Goal: Information Seeking & Learning: Learn about a topic

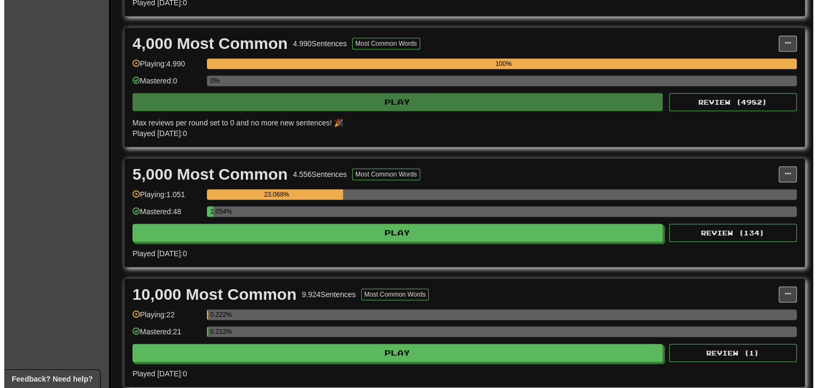
scroll to position [585, 0]
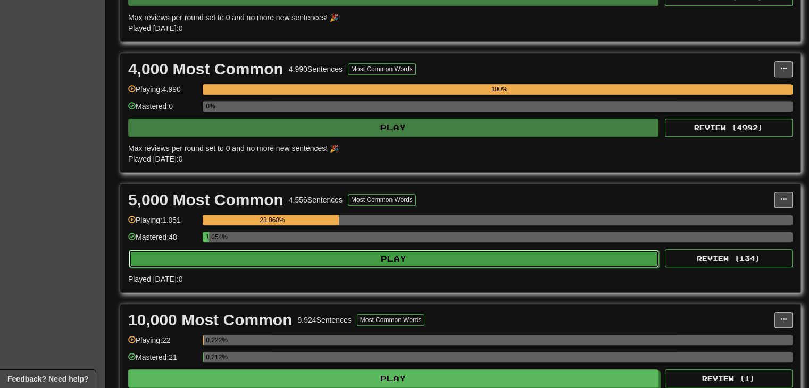
click at [399, 261] on button "Play" at bounding box center [394, 259] width 530 height 18
select select "********"
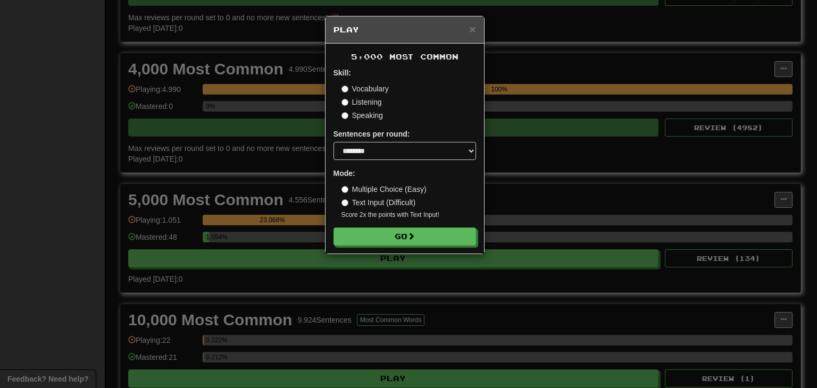
click at [415, 222] on form "Skill: Vocabulary Listening Speaking Sentences per round: * ** ** ** ** ** *** …" at bounding box center [404, 157] width 143 height 178
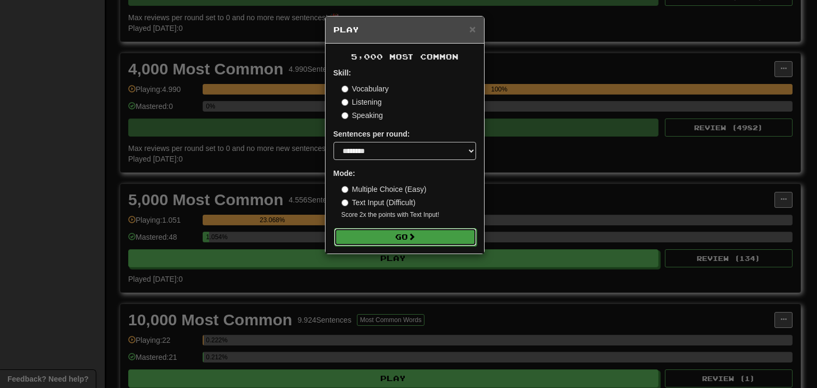
click at [421, 235] on button "Go" at bounding box center [405, 237] width 143 height 18
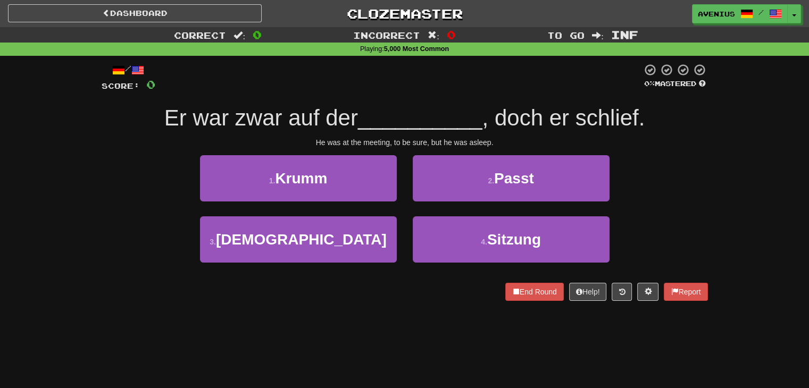
click at [679, 138] on div "He was at the meeting, to be sure, but he was asleep." at bounding box center [405, 142] width 606 height 11
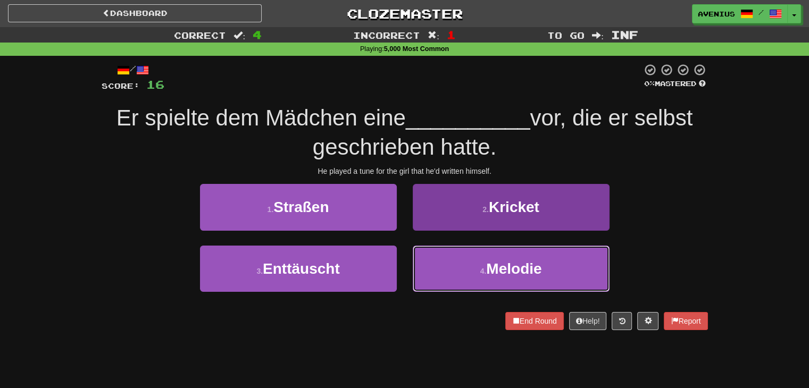
click at [475, 276] on button "4 . Melodie" at bounding box center [511, 269] width 197 height 46
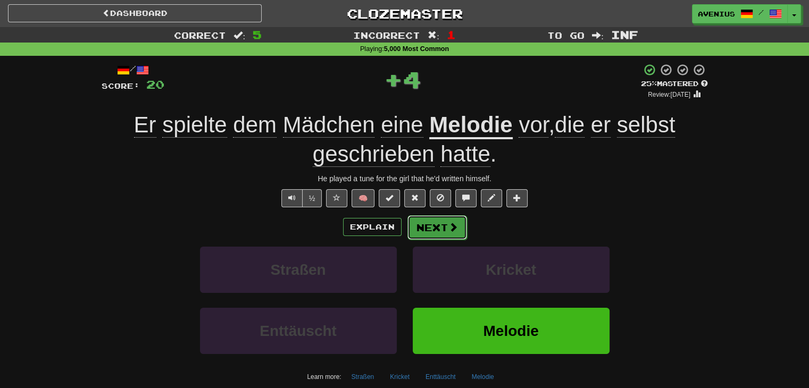
click at [434, 232] on button "Next" at bounding box center [437, 227] width 60 height 24
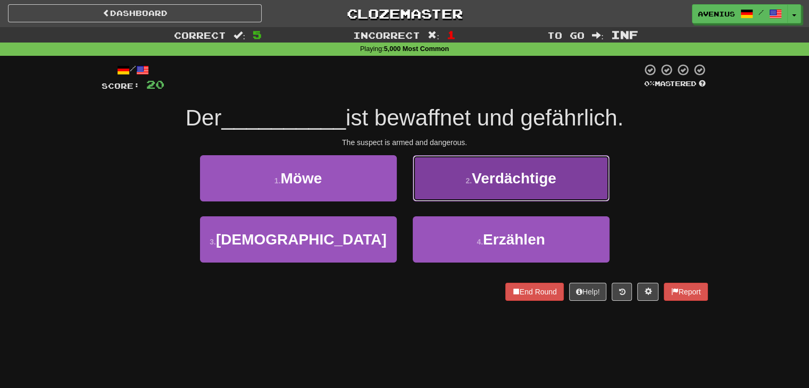
click at [453, 186] on button "2 . Verdächtige" at bounding box center [511, 178] width 197 height 46
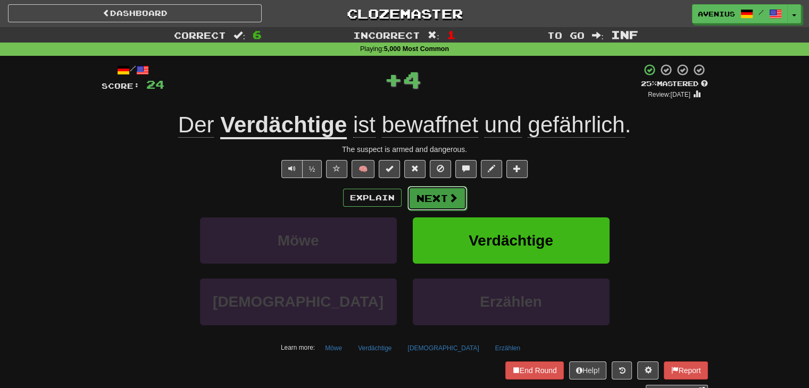
click at [428, 198] on button "Next" at bounding box center [437, 198] width 60 height 24
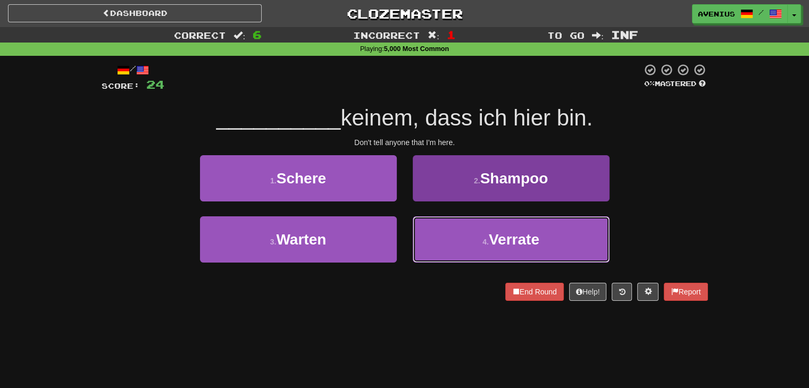
click at [466, 244] on button "4 . Verrate" at bounding box center [511, 239] width 197 height 46
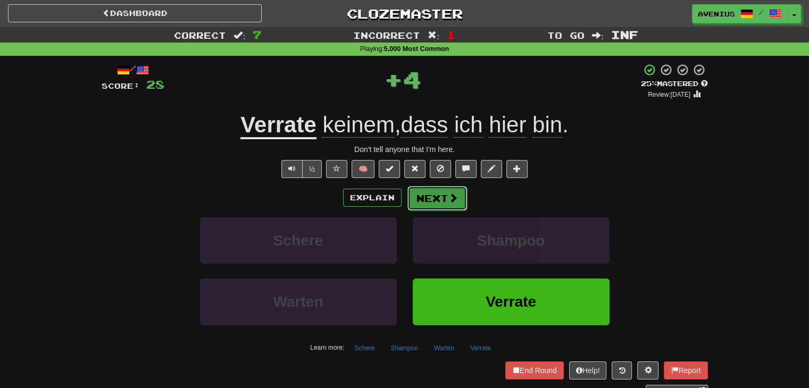
click at [443, 191] on button "Next" at bounding box center [437, 198] width 60 height 24
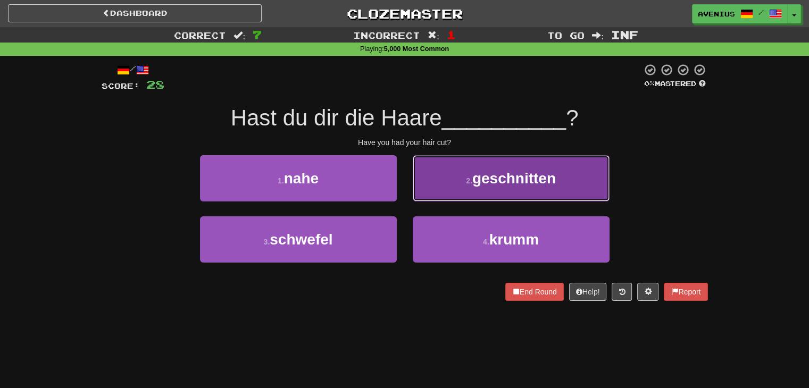
click at [440, 194] on button "2 . geschnitten" at bounding box center [511, 178] width 197 height 46
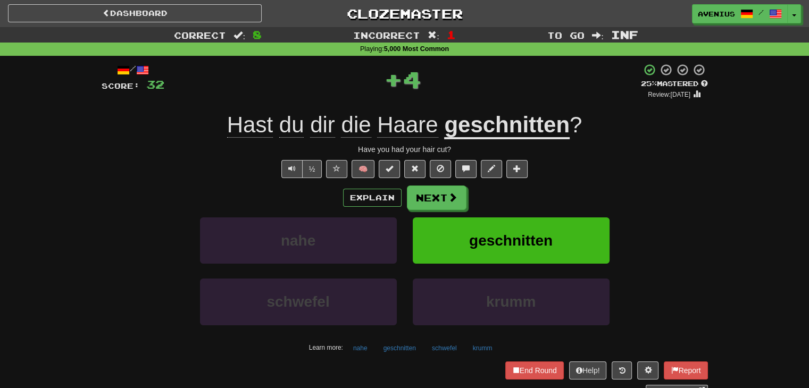
click at [425, 203] on button "Next" at bounding box center [437, 198] width 60 height 24
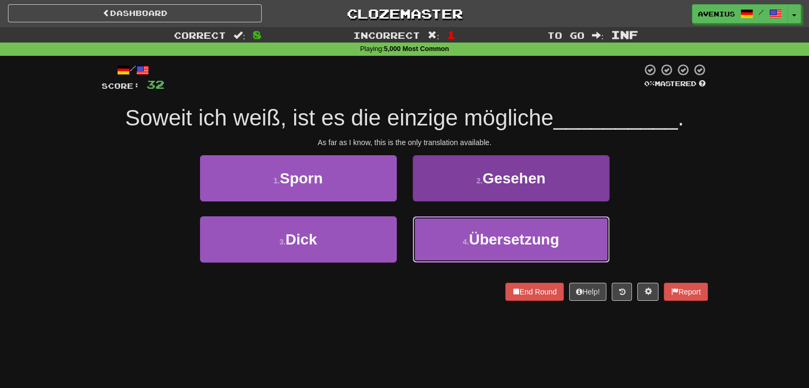
drag, startPoint x: 460, startPoint y: 240, endPoint x: 443, endPoint y: 218, distance: 28.1
click at [460, 240] on button "4 . Übersetzung" at bounding box center [511, 239] width 197 height 46
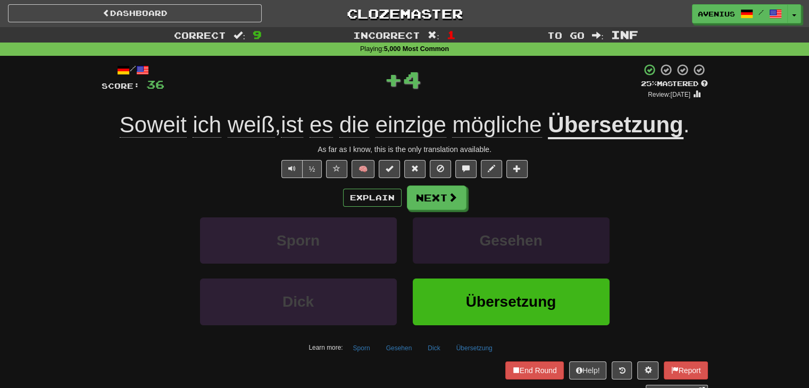
click at [433, 202] on button "Next" at bounding box center [437, 198] width 60 height 24
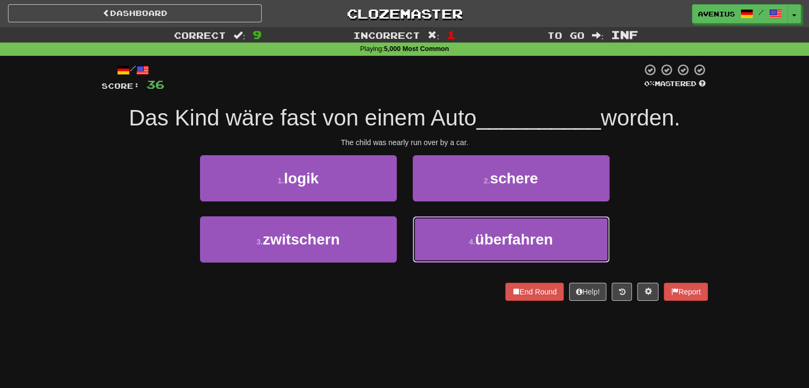
drag, startPoint x: 432, startPoint y: 233, endPoint x: 424, endPoint y: 213, distance: 21.0
click at [431, 231] on button "4 . überfahren" at bounding box center [511, 239] width 197 height 46
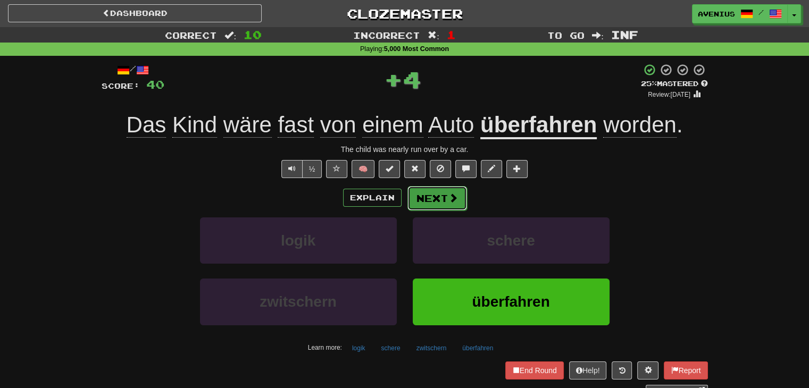
click at [419, 196] on button "Next" at bounding box center [437, 198] width 60 height 24
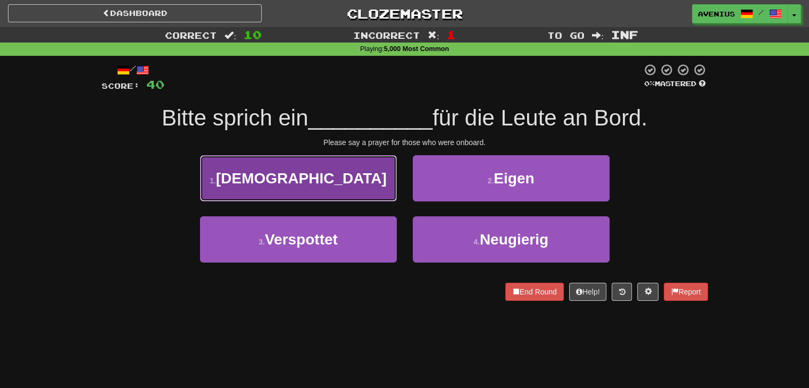
click at [386, 176] on button "1 . [DEMOGRAPHIC_DATA]" at bounding box center [298, 178] width 197 height 46
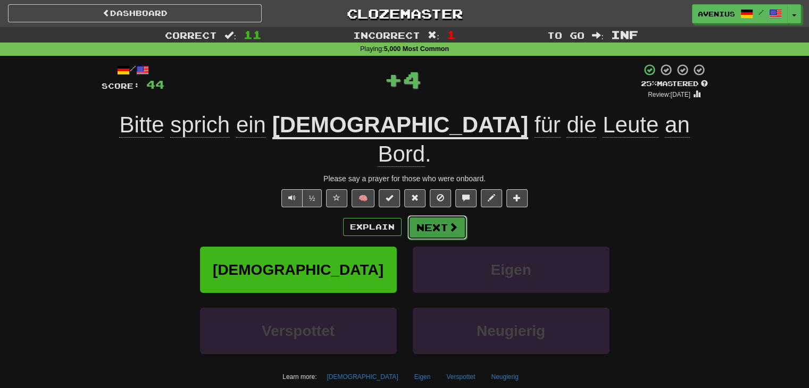
click at [440, 215] on button "Next" at bounding box center [437, 227] width 60 height 24
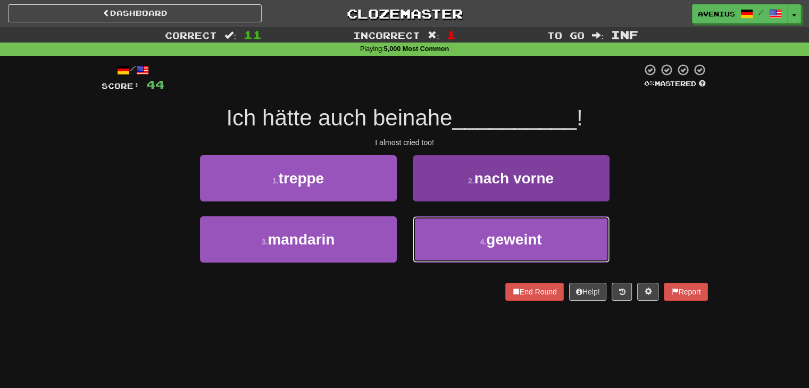
click at [425, 228] on button "4 . geweint" at bounding box center [511, 239] width 197 height 46
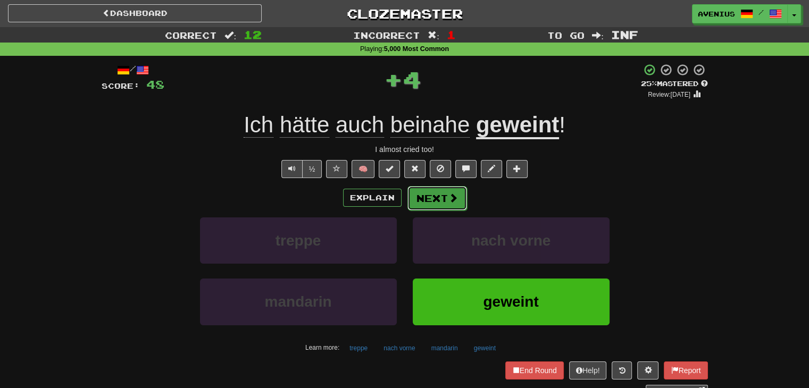
click at [414, 187] on button "Next" at bounding box center [437, 198] width 60 height 24
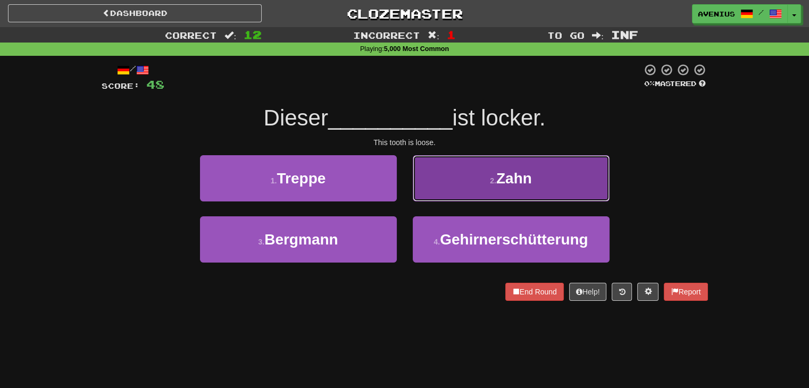
click at [420, 187] on button "2 . Zahn" at bounding box center [511, 178] width 197 height 46
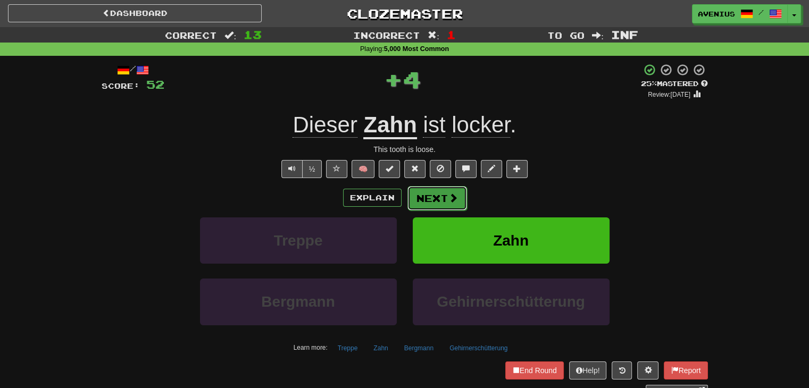
click at [418, 200] on button "Next" at bounding box center [437, 198] width 60 height 24
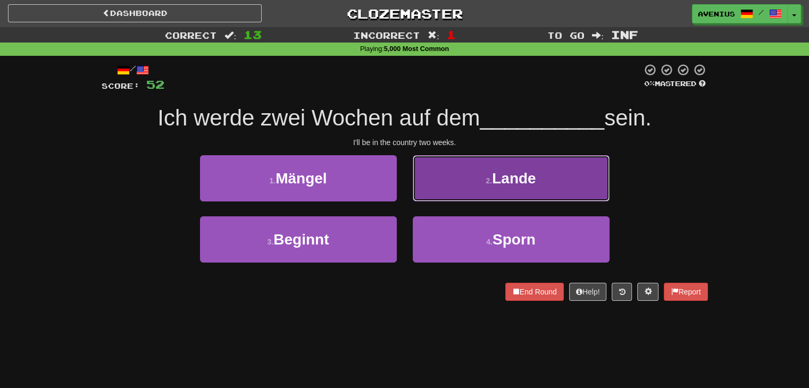
click at [456, 190] on button "2 . Lande" at bounding box center [511, 178] width 197 height 46
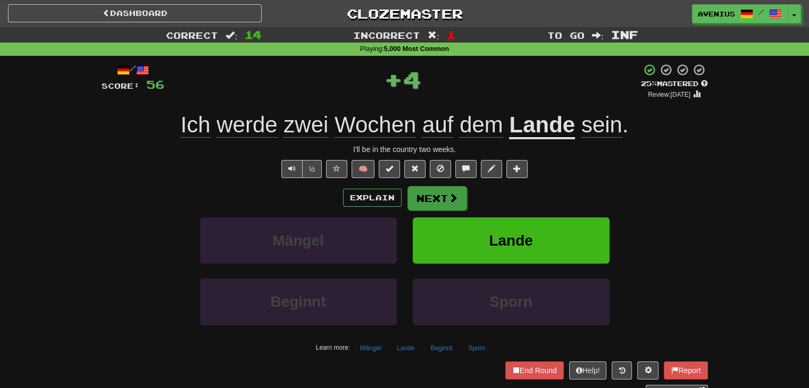
click at [446, 202] on button "Next" at bounding box center [437, 198] width 60 height 24
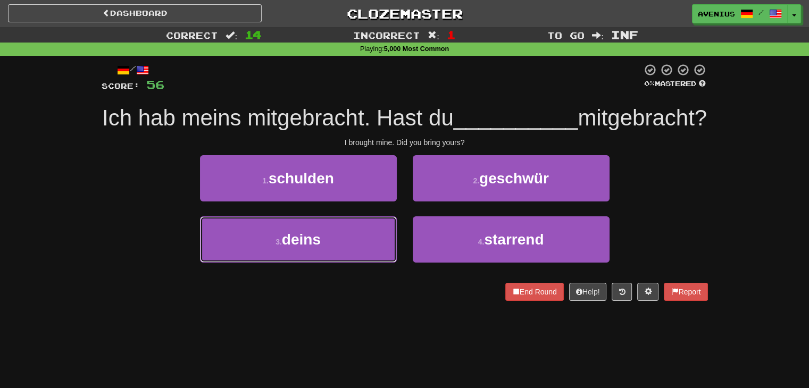
click at [367, 263] on button "3 . deins" at bounding box center [298, 239] width 197 height 46
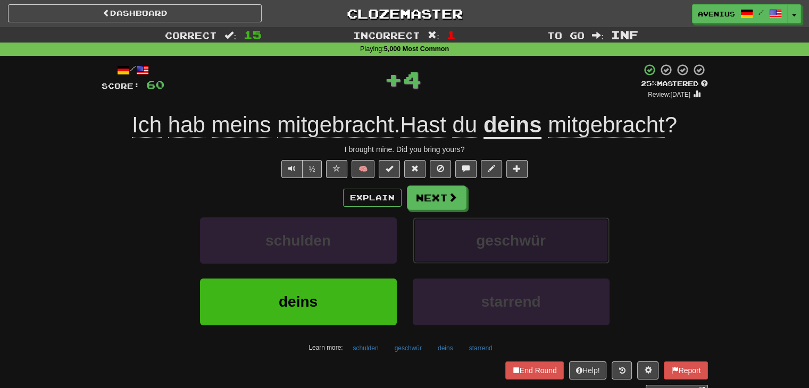
click at [452, 228] on button "geschwür" at bounding box center [511, 241] width 197 height 46
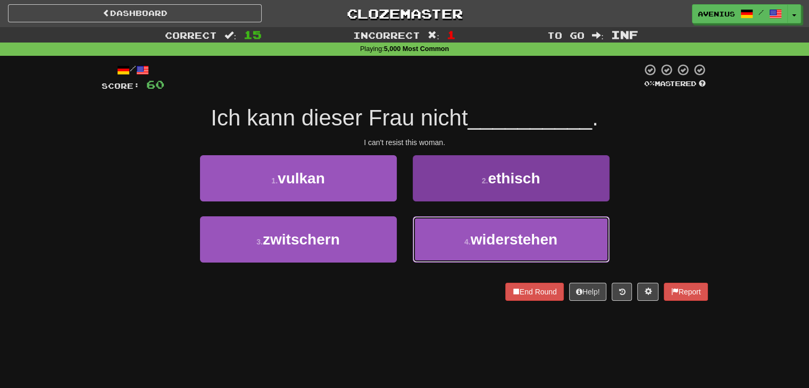
click at [449, 235] on button "4 . widerstehen" at bounding box center [511, 239] width 197 height 46
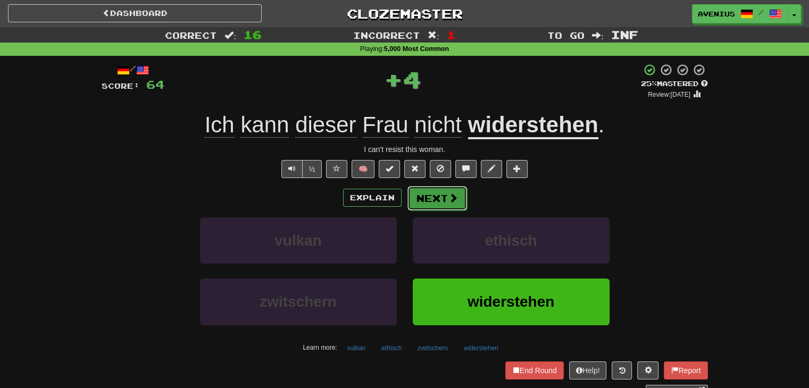
click at [440, 199] on button "Next" at bounding box center [437, 198] width 60 height 24
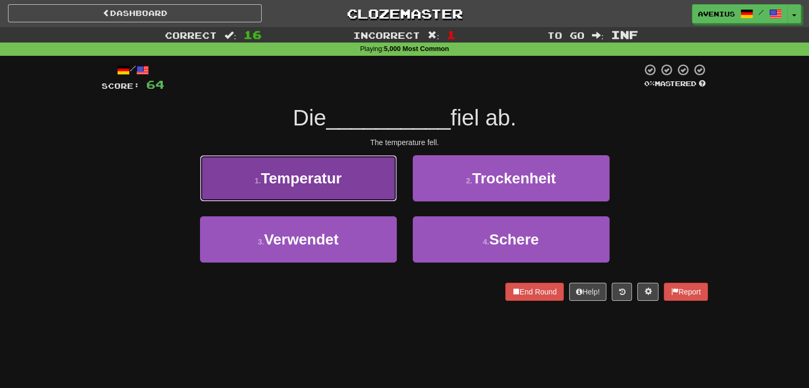
click at [374, 186] on button "1 . Temperatur" at bounding box center [298, 178] width 197 height 46
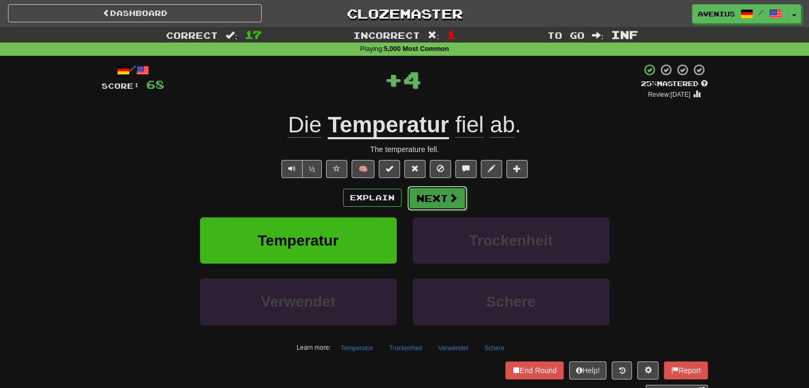
click at [413, 199] on button "Next" at bounding box center [437, 198] width 60 height 24
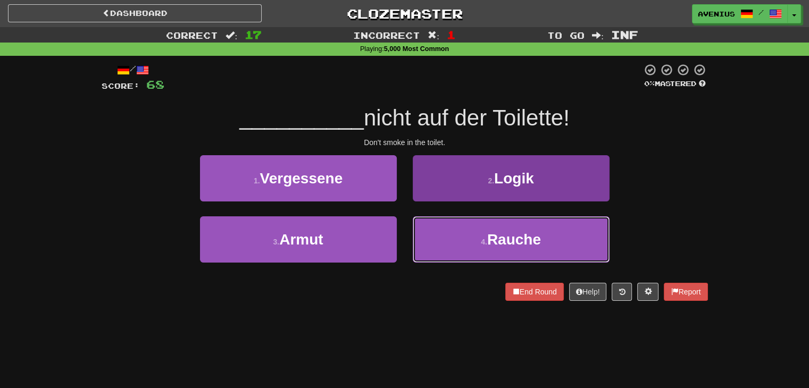
click at [426, 240] on button "4 . Rauche" at bounding box center [511, 239] width 197 height 46
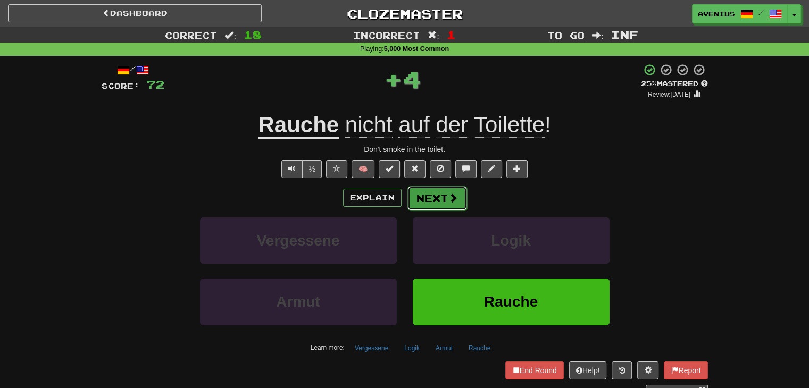
click at [427, 194] on button "Next" at bounding box center [437, 198] width 60 height 24
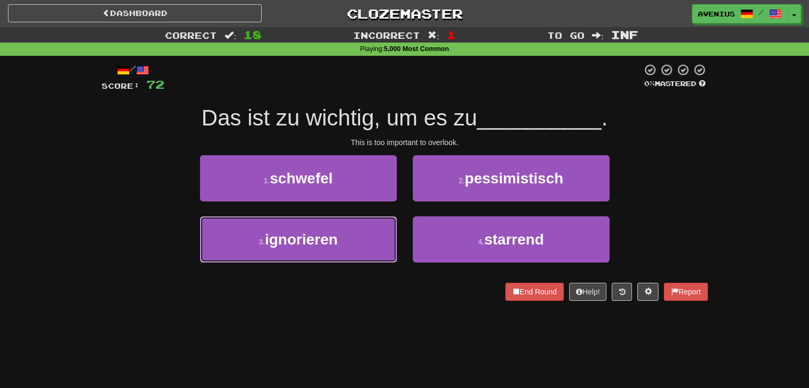
drag, startPoint x: 370, startPoint y: 229, endPoint x: 390, endPoint y: 215, distance: 24.1
click at [370, 228] on button "3 . ignorieren" at bounding box center [298, 239] width 197 height 46
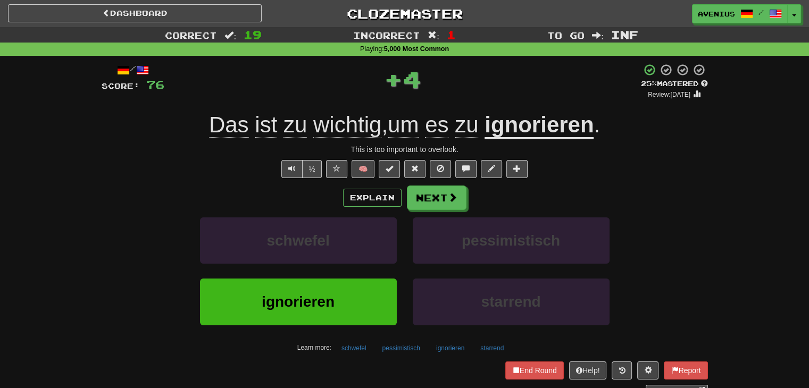
click at [436, 183] on div "/ Score: 76 + 4 25 % Mastered Review: [DATE] Das ist zu wichtig , um es zu igno…" at bounding box center [405, 229] width 606 height 333
click at [446, 191] on button "Next" at bounding box center [437, 198] width 60 height 24
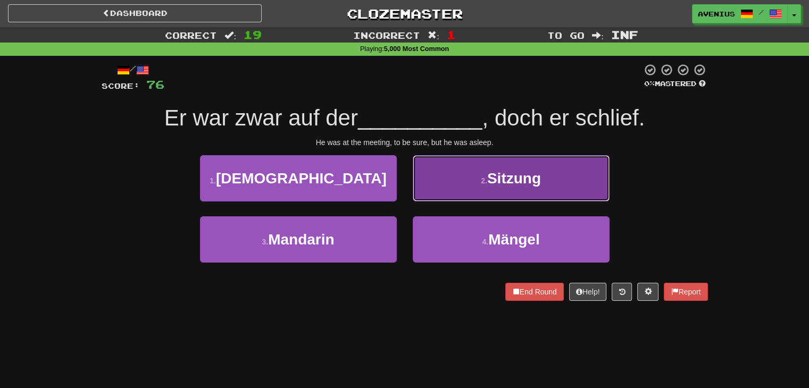
click at [438, 188] on button "2 . Sitzung" at bounding box center [511, 178] width 197 height 46
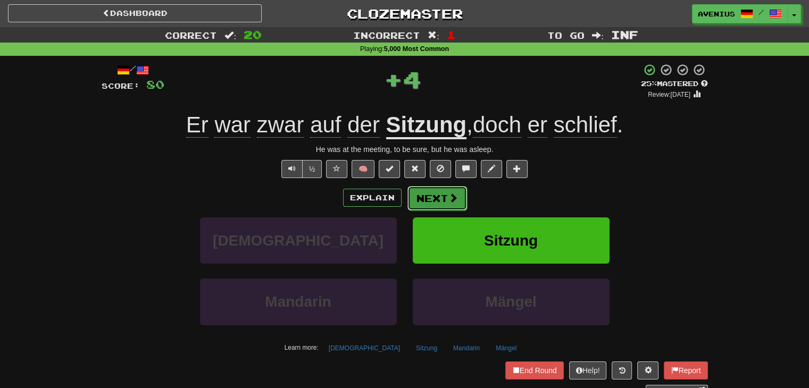
click at [429, 199] on button "Next" at bounding box center [437, 198] width 60 height 24
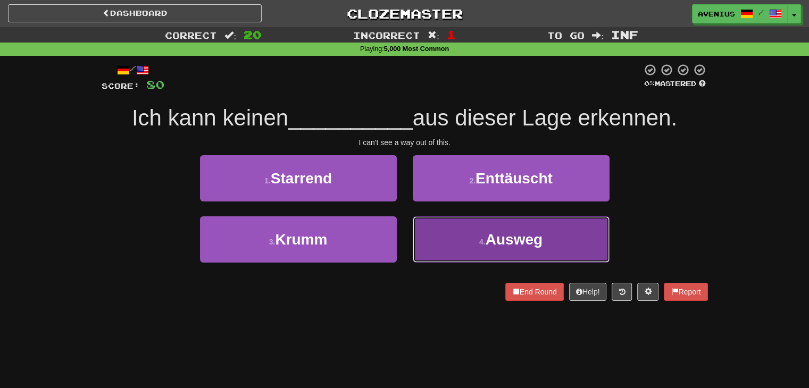
click at [444, 232] on button "4 . Ausweg" at bounding box center [511, 239] width 197 height 46
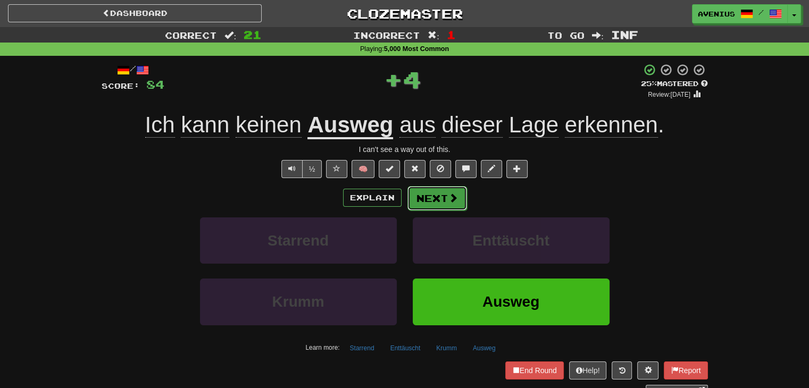
click at [438, 193] on button "Next" at bounding box center [437, 198] width 60 height 24
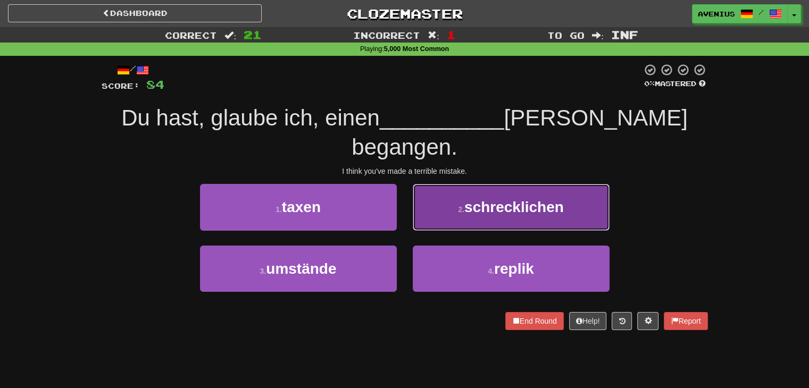
click at [449, 194] on button "2 . schrecklichen" at bounding box center [511, 207] width 197 height 46
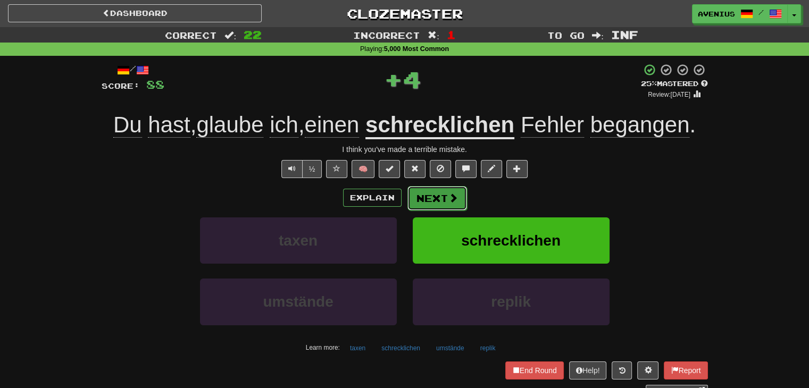
click at [421, 195] on button "Next" at bounding box center [437, 198] width 60 height 24
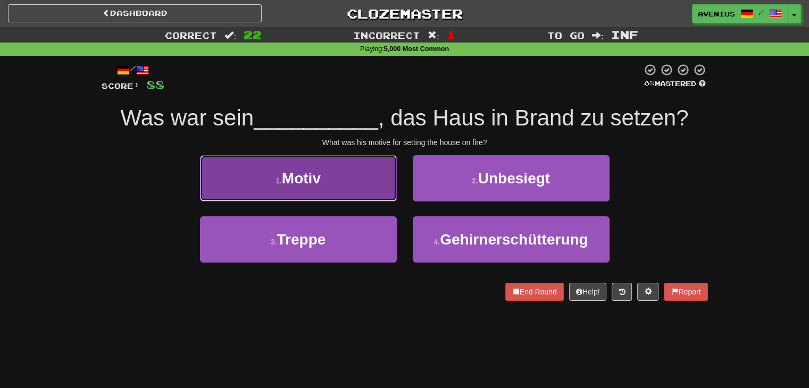
click at [374, 194] on button "1 . Motiv" at bounding box center [298, 178] width 197 height 46
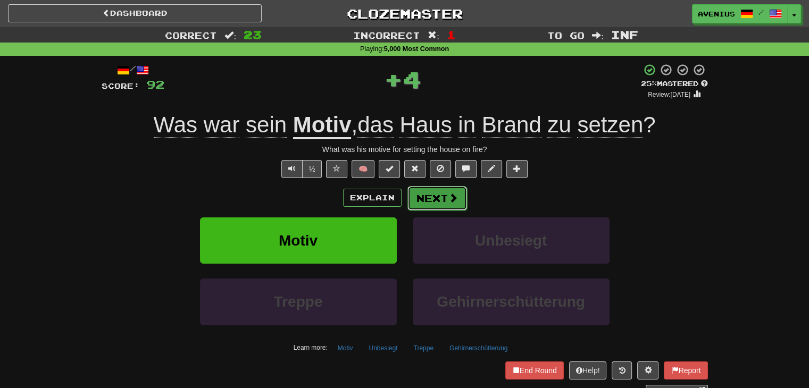
click at [444, 201] on button "Next" at bounding box center [437, 198] width 60 height 24
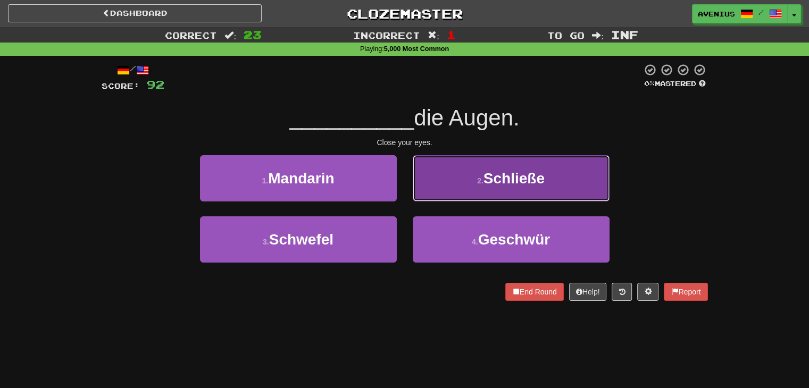
click at [423, 187] on button "2 . Schließe" at bounding box center [511, 178] width 197 height 46
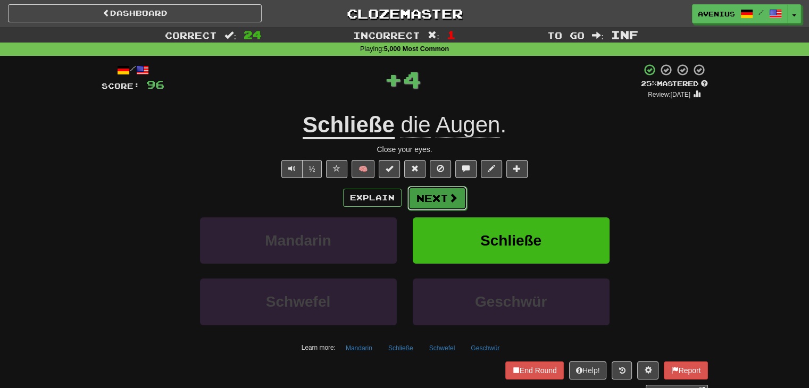
click at [413, 196] on button "Next" at bounding box center [437, 198] width 60 height 24
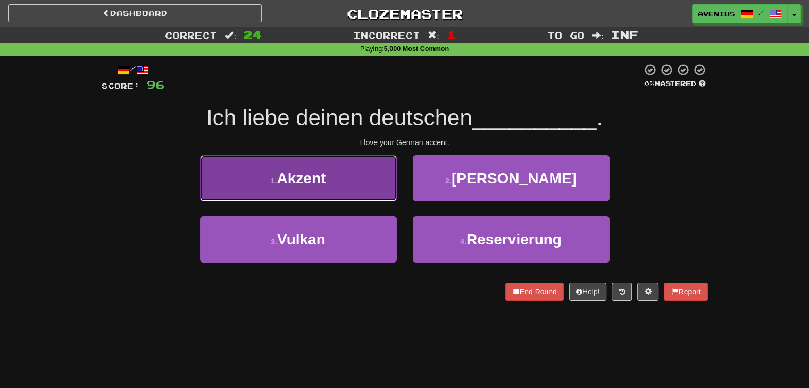
click at [345, 181] on button "1 . Akzent" at bounding box center [298, 178] width 197 height 46
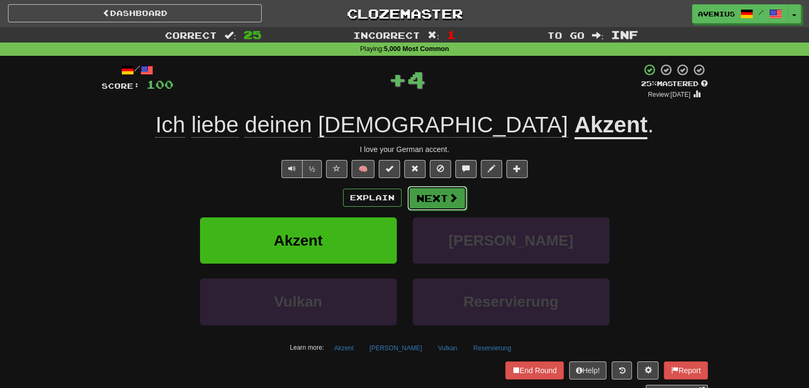
click at [421, 195] on button "Next" at bounding box center [437, 198] width 60 height 24
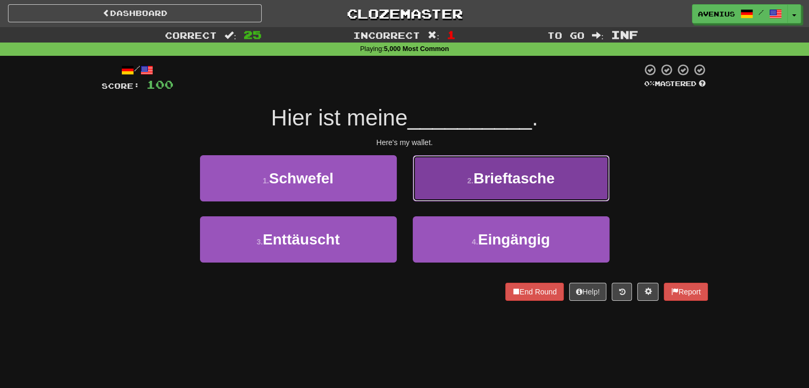
click at [428, 191] on button "2 . Brieftasche" at bounding box center [511, 178] width 197 height 46
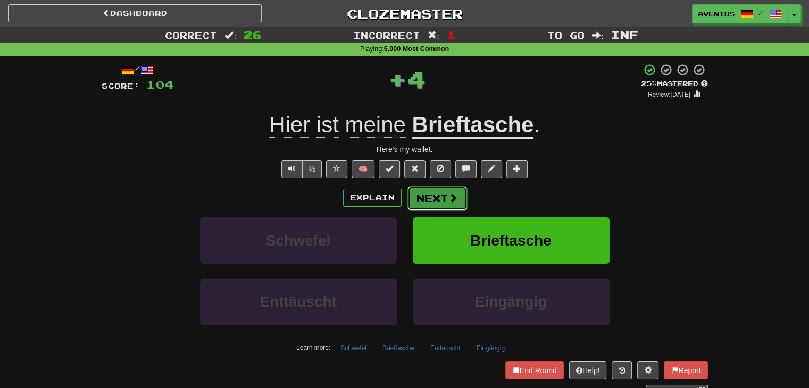
click at [418, 198] on button "Next" at bounding box center [437, 198] width 60 height 24
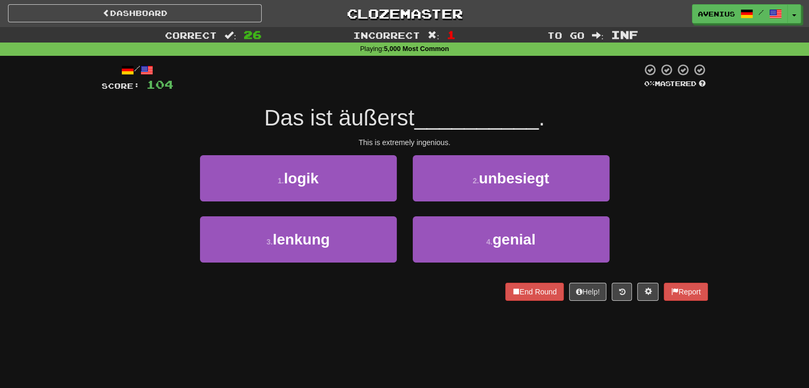
click at [674, 192] on div "1 . logik 2 . unbesiegt" at bounding box center [405, 185] width 638 height 61
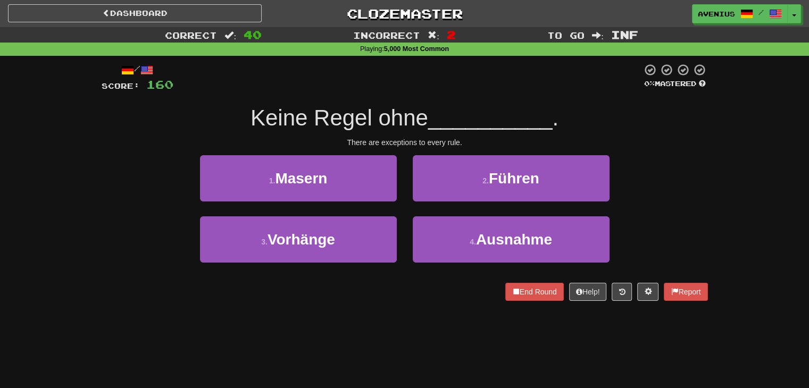
click at [700, 183] on div "1 . Masern 2 . Führen" at bounding box center [405, 185] width 638 height 61
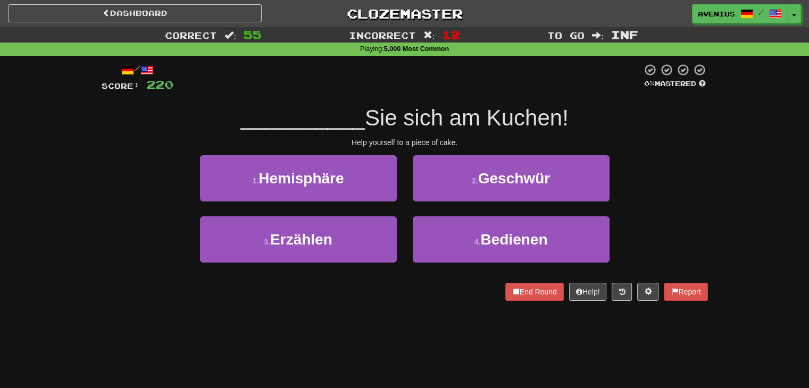
click at [679, 224] on div "3 . Erzählen 4 . Bedienen" at bounding box center [405, 246] width 638 height 61
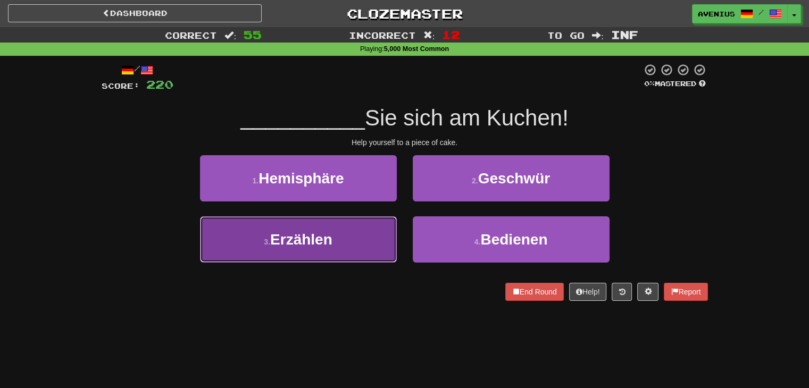
click at [349, 238] on button "3 . Erzählen" at bounding box center [298, 239] width 197 height 46
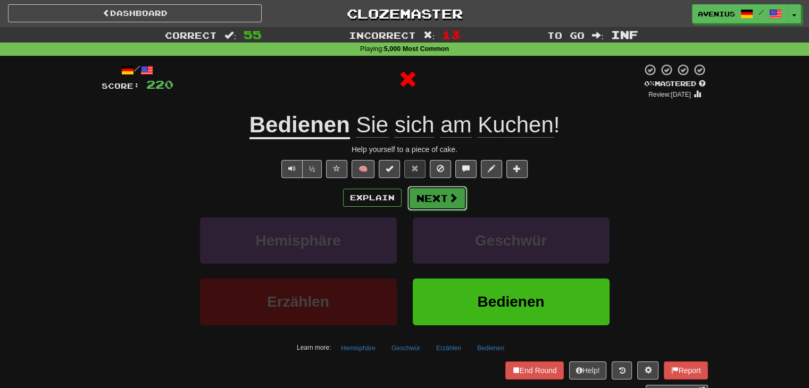
click at [463, 197] on button "Next" at bounding box center [437, 198] width 60 height 24
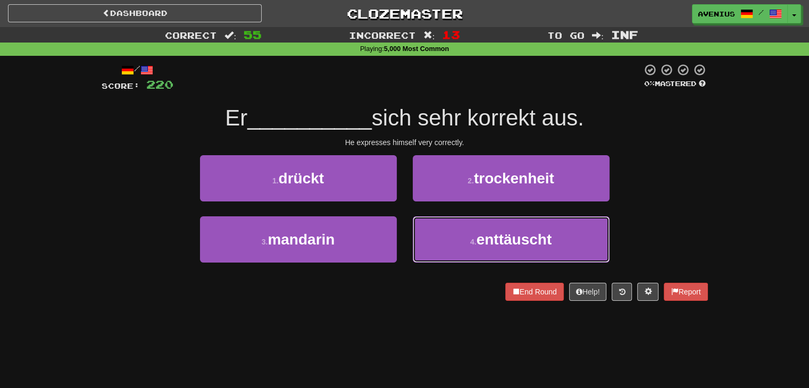
click at [445, 241] on button "4 . enttäuscht" at bounding box center [511, 239] width 197 height 46
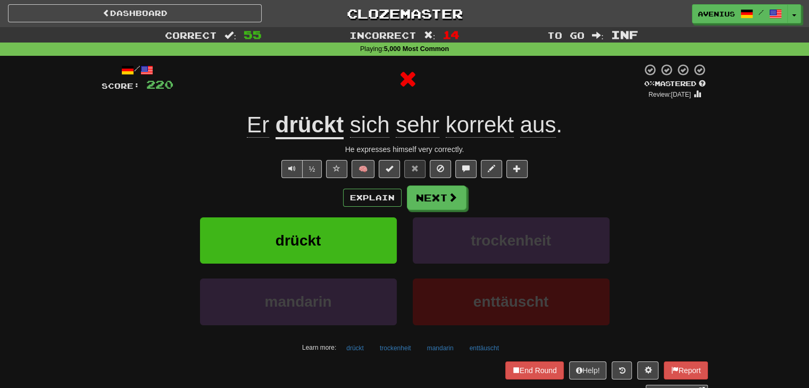
click at [439, 184] on div "/ Score: 220 0 % Mastered Review: [DATE] Er drückt sich sehr korrekt aus . He e…" at bounding box center [405, 229] width 606 height 333
click at [427, 204] on button "Next" at bounding box center [437, 198] width 60 height 24
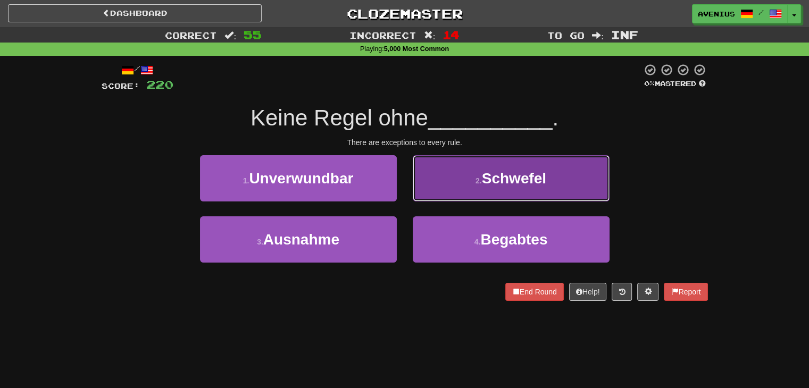
click at [457, 173] on button "2 . Schwefel" at bounding box center [511, 178] width 197 height 46
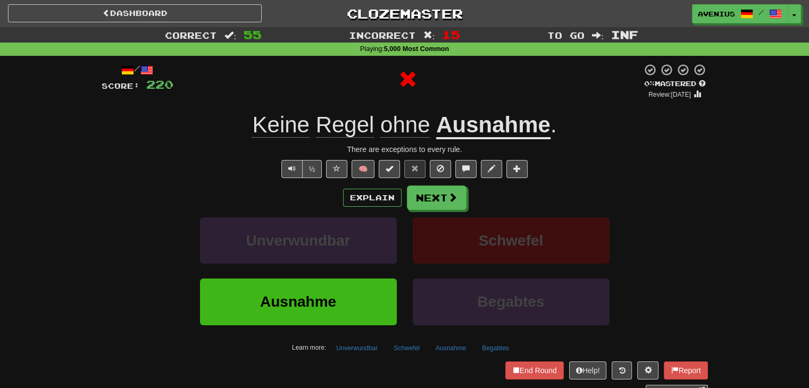
click at [434, 191] on button "Next" at bounding box center [437, 198] width 60 height 24
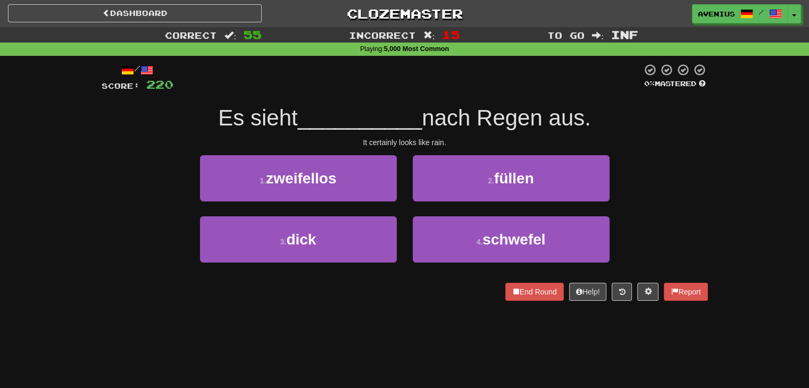
click at [696, 201] on div "1 . zweifellos 2 . füllen" at bounding box center [405, 185] width 638 height 61
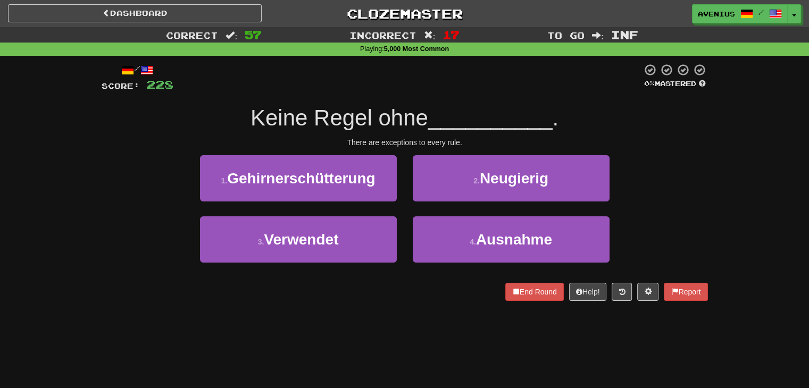
click at [688, 191] on div "1 . Gehirnerschütterung 2 . Neugierig" at bounding box center [405, 185] width 638 height 61
